Goal: Transaction & Acquisition: Purchase product/service

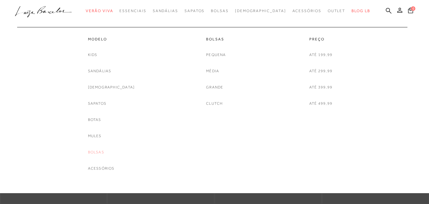
click at [104, 152] on link "Bolsas" at bounding box center [96, 152] width 16 height 7
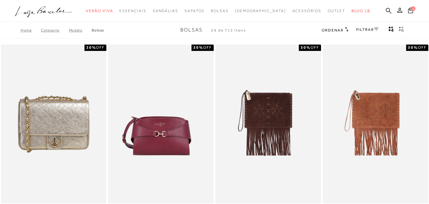
scroll to position [27, 0]
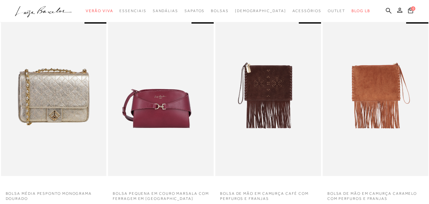
click at [342, 27] on img at bounding box center [375, 96] width 105 height 158
click at [345, 29] on img at bounding box center [375, 96] width 105 height 158
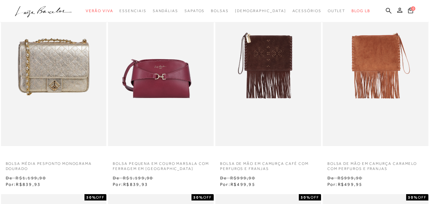
click at [344, 30] on img at bounding box center [375, 66] width 105 height 158
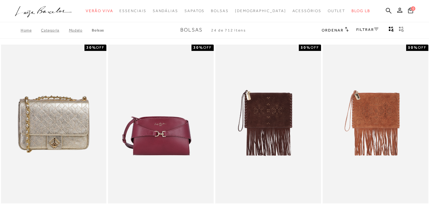
click at [343, 29] on h2 "Ordenar" at bounding box center [335, 30] width 27 height 6
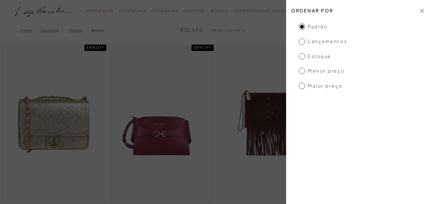
click at [304, 71] on span "Menor preço" at bounding box center [322, 70] width 46 height 7
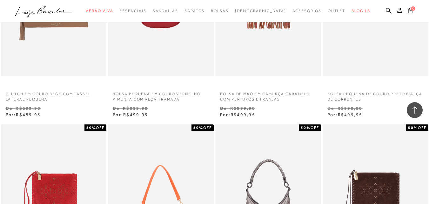
scroll to position [762, 0]
